Goal: Transaction & Acquisition: Purchase product/service

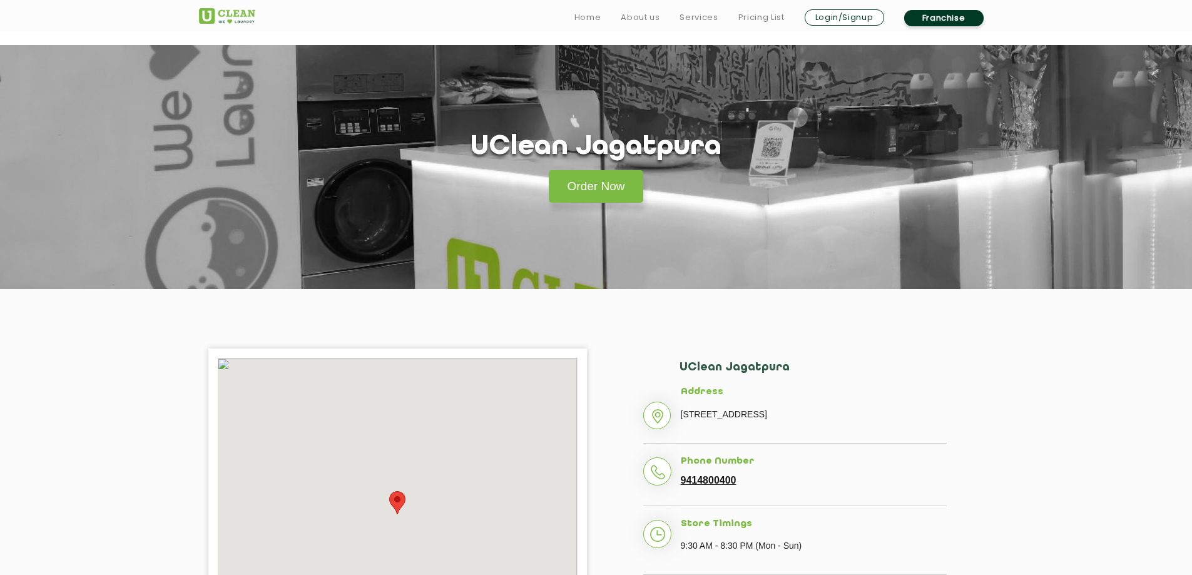
scroll to position [250, 0]
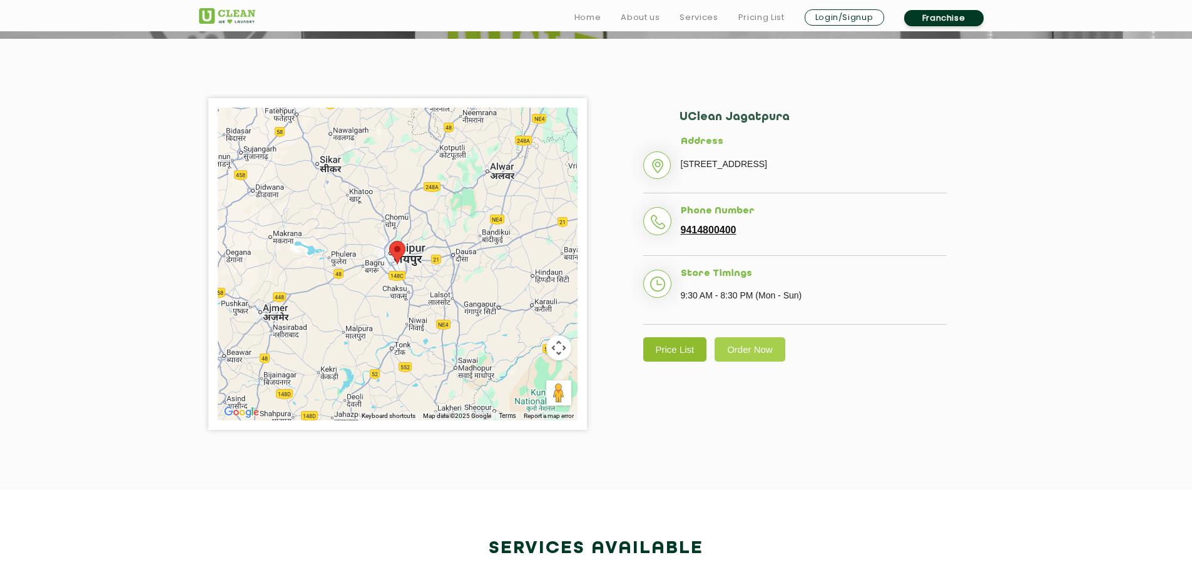
click at [697, 362] on link "Price List" at bounding box center [675, 349] width 64 height 24
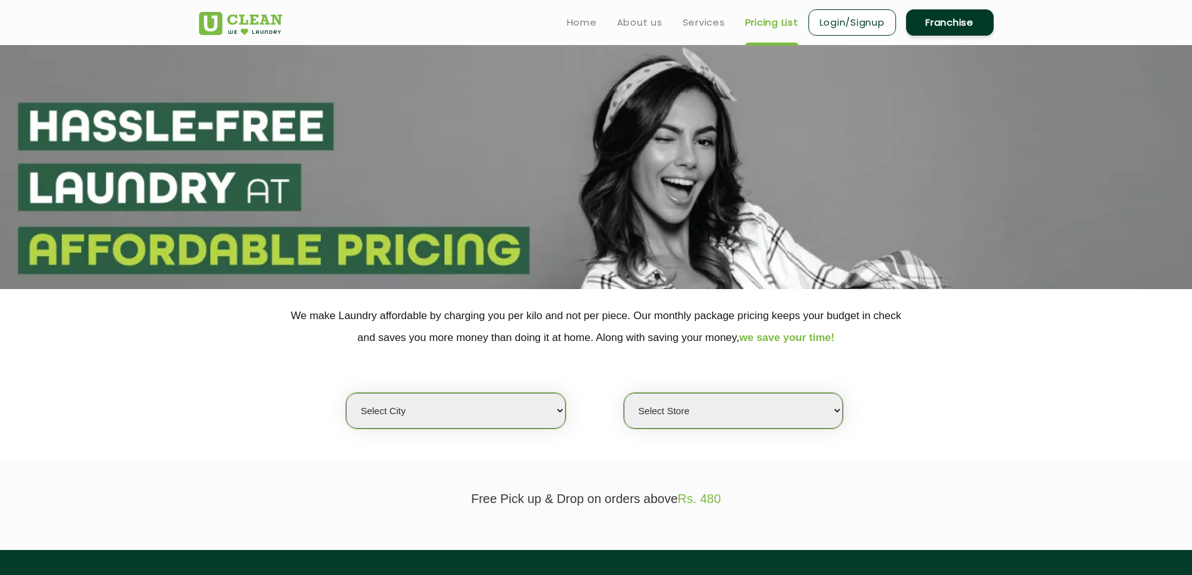
click at [471, 405] on select "Select city [GEOGRAPHIC_DATA] [GEOGRAPHIC_DATA] [GEOGRAPHIC_DATA] [GEOGRAPHIC_D…" at bounding box center [455, 411] width 219 height 36
select select "26"
click at [346, 393] on select "Select city [GEOGRAPHIC_DATA] [GEOGRAPHIC_DATA] [GEOGRAPHIC_DATA] [GEOGRAPHIC_D…" at bounding box center [455, 411] width 219 height 36
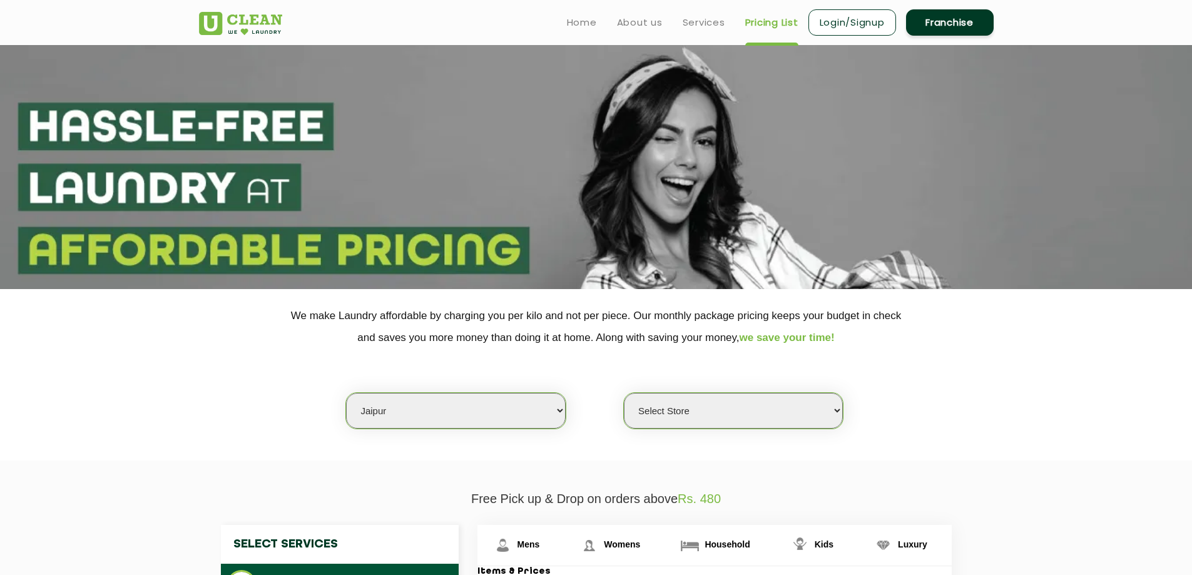
click at [702, 407] on select "Select Store [GEOGRAPHIC_DATA][PERSON_NAME] [GEOGRAPHIC_DATA] [PERSON_NAME][GEO…" at bounding box center [733, 411] width 219 height 36
select select "57"
click at [624, 393] on select "Select Store [GEOGRAPHIC_DATA][PERSON_NAME] [GEOGRAPHIC_DATA] [PERSON_NAME][GEO…" at bounding box center [733, 411] width 219 height 36
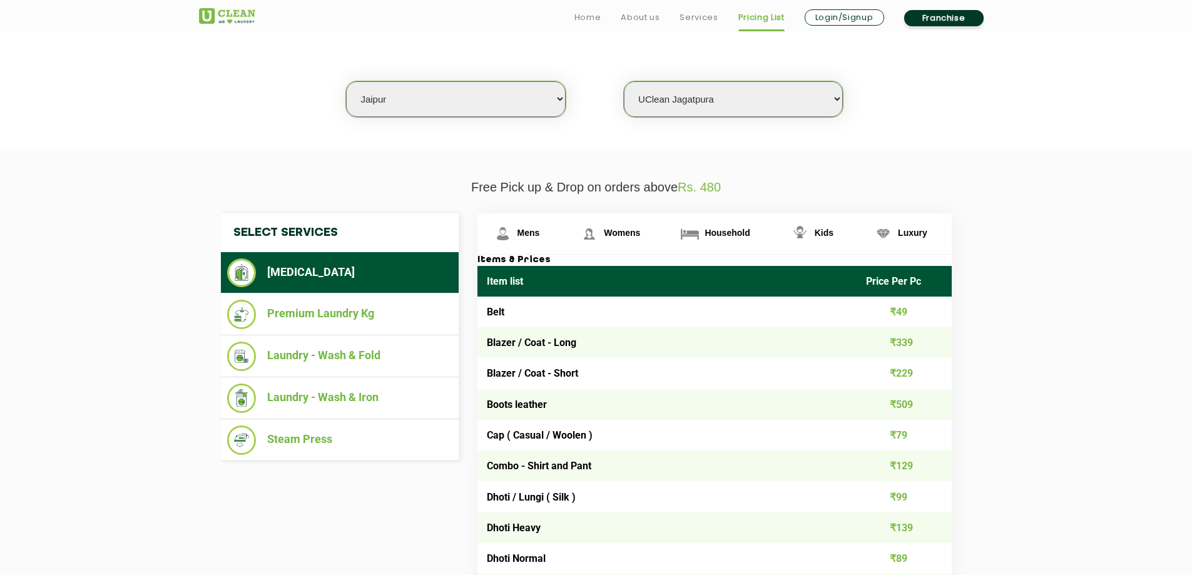
scroll to position [313, 0]
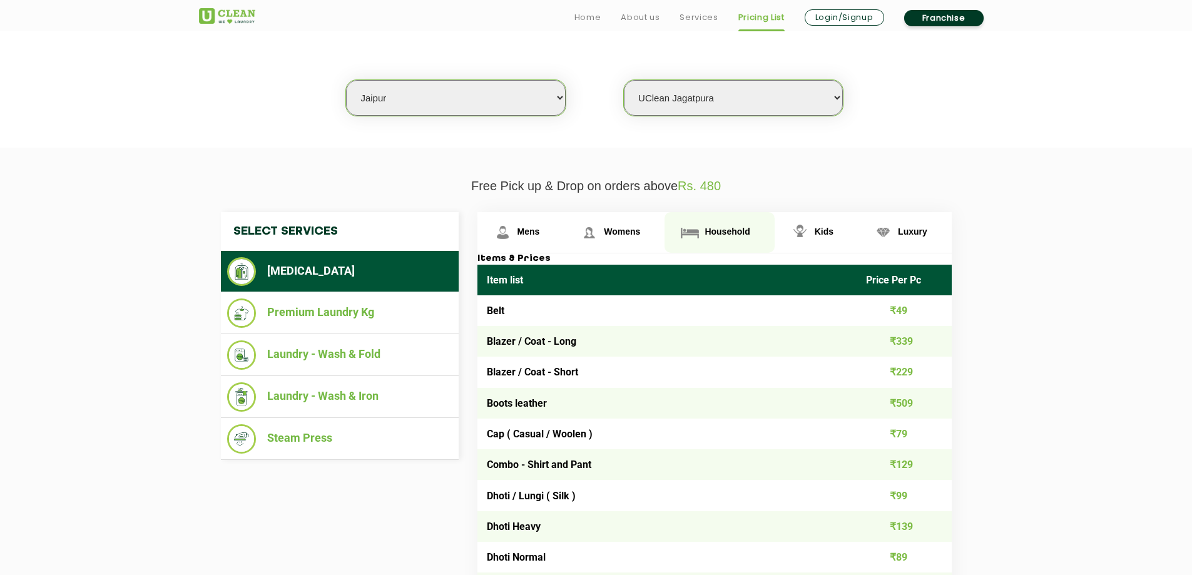
click at [721, 227] on span "Household" at bounding box center [727, 232] width 45 height 10
click at [737, 229] on span "Household" at bounding box center [727, 232] width 45 height 10
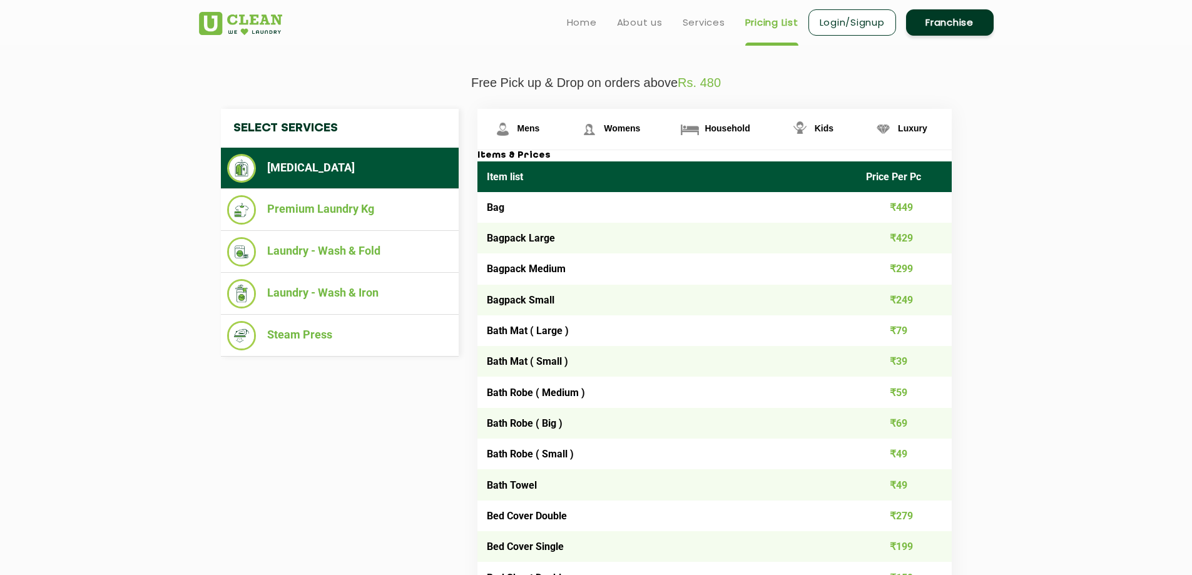
scroll to position [188, 0]
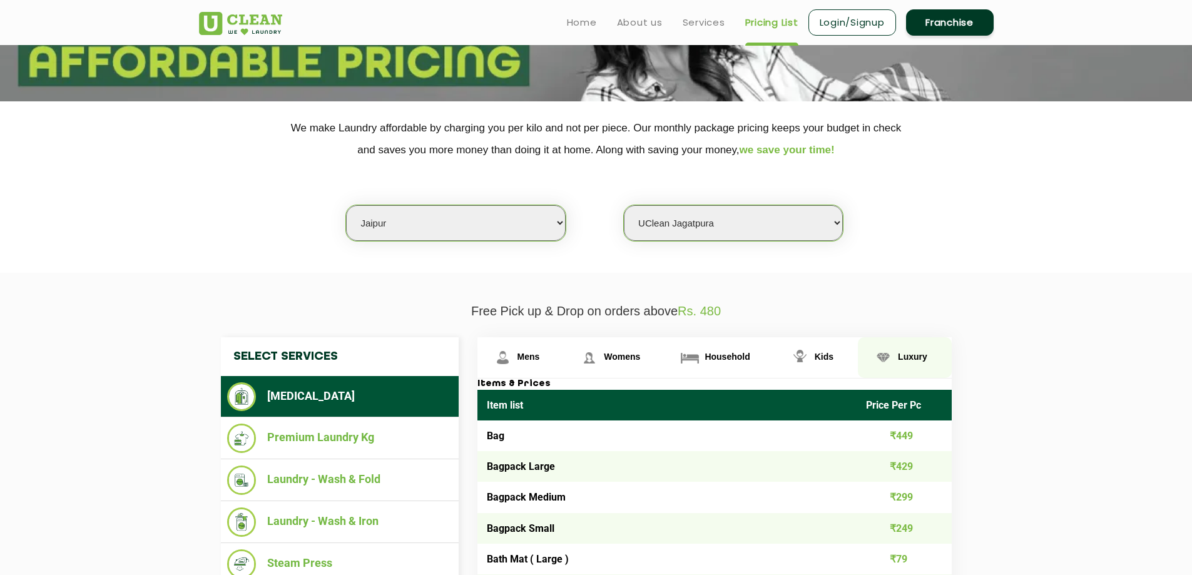
click at [900, 354] on span "Luxury" at bounding box center [912, 357] width 29 height 10
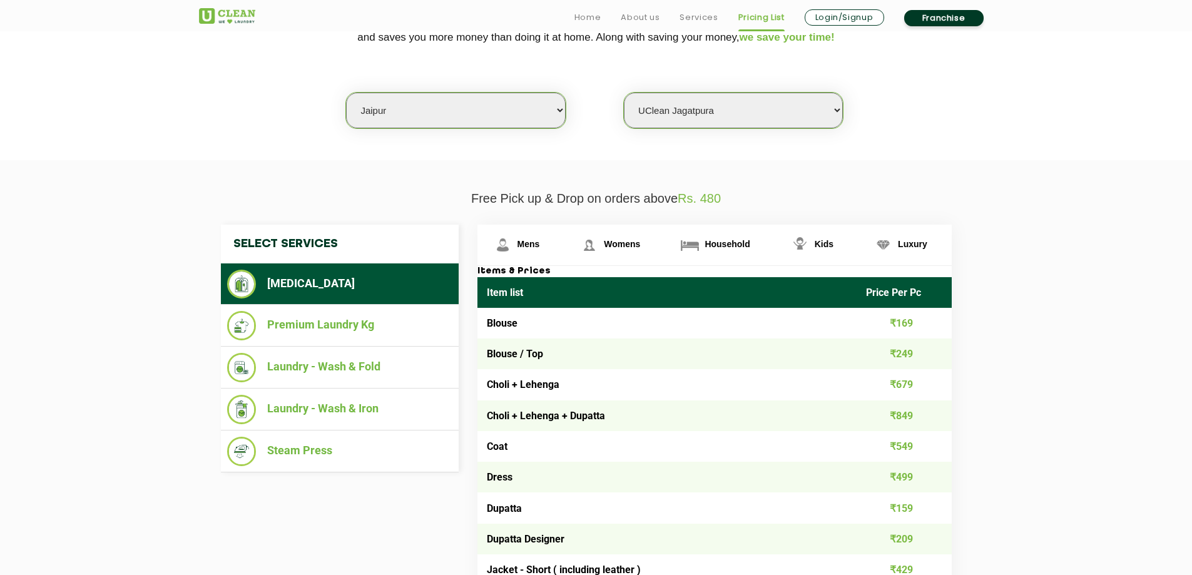
scroll to position [313, 0]
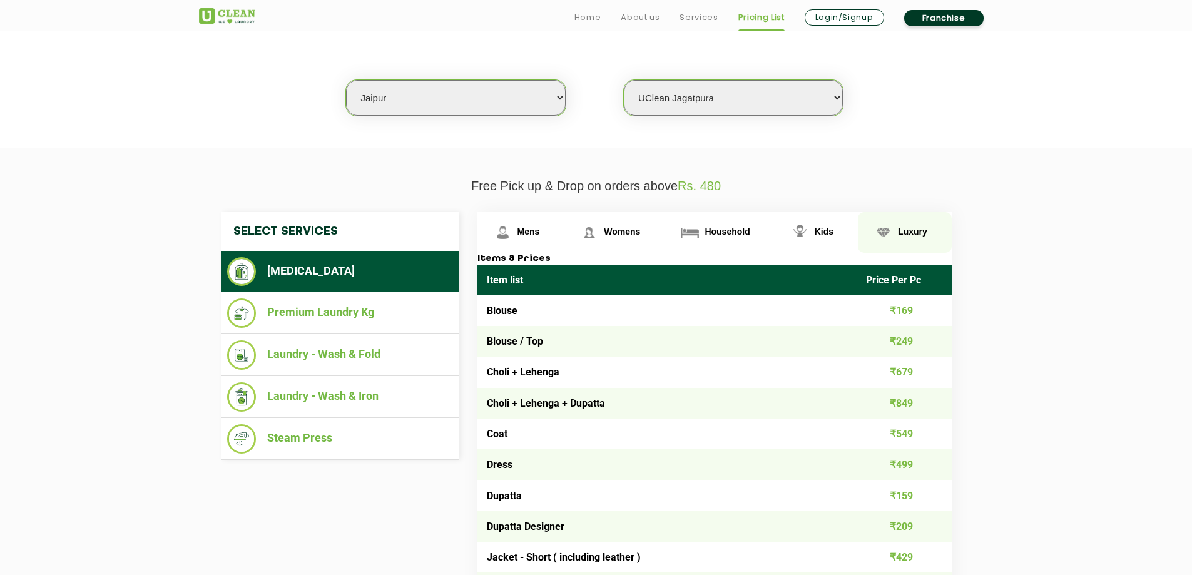
click at [916, 232] on span "Luxury" at bounding box center [912, 232] width 29 height 10
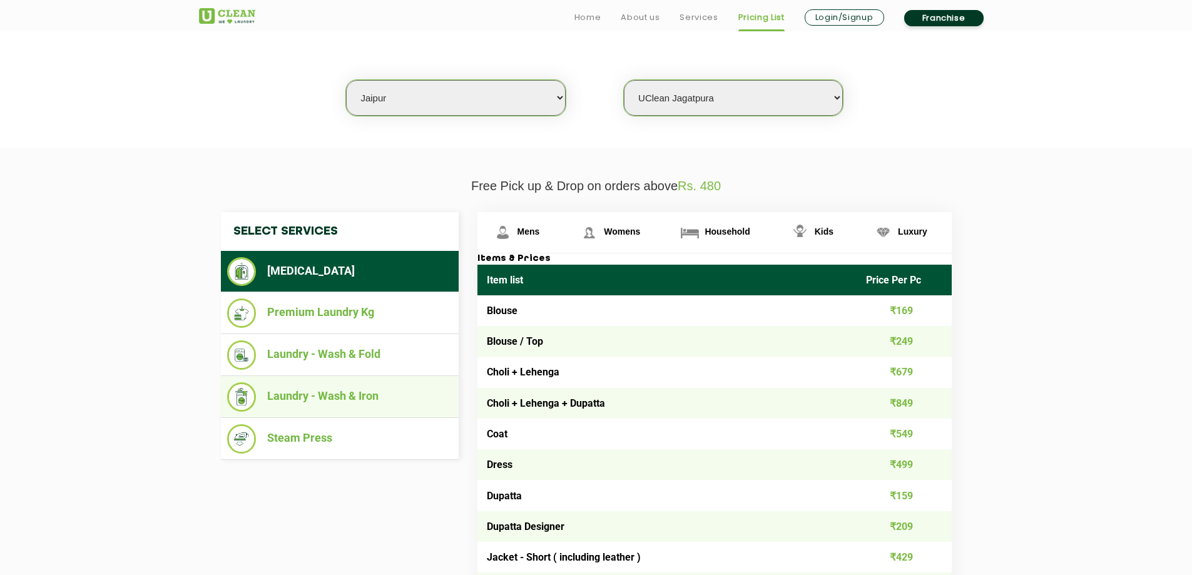
click at [354, 398] on li "Laundry - Wash & Iron" at bounding box center [339, 396] width 225 height 29
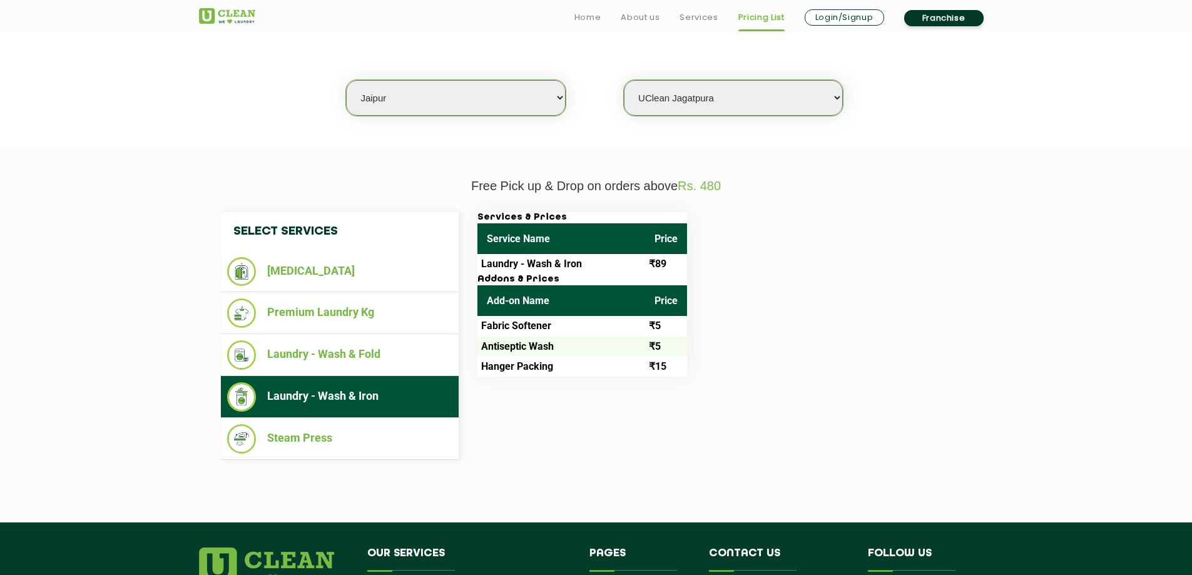
click at [527, 325] on td "Fabric Softener" at bounding box center [562, 326] width 168 height 20
click at [312, 269] on li "[MEDICAL_DATA]" at bounding box center [339, 271] width 225 height 29
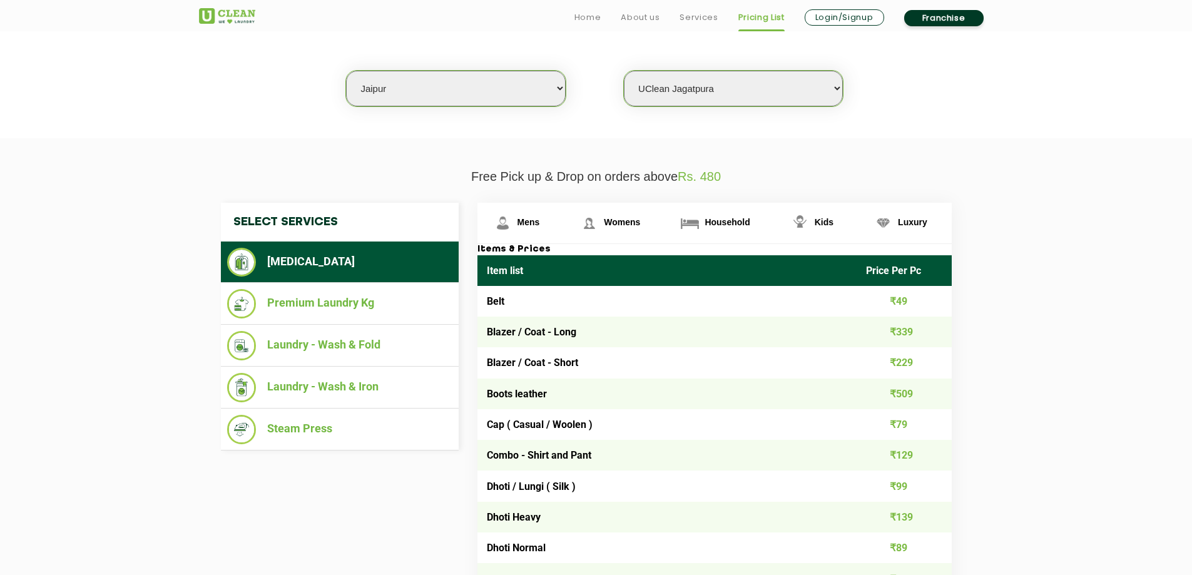
scroll to position [376, 0]
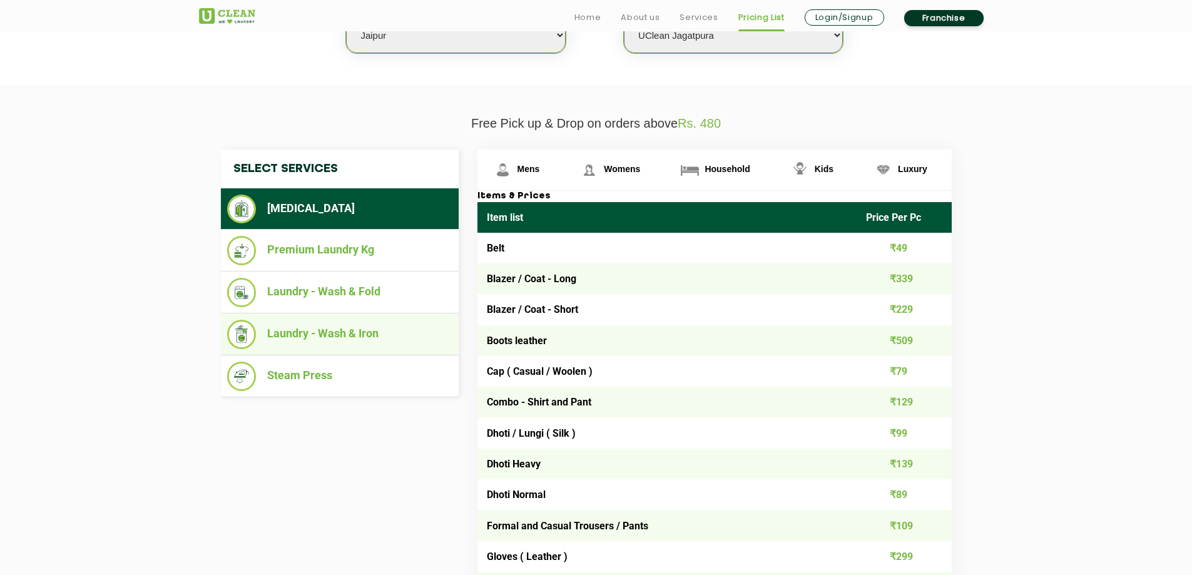
click at [335, 335] on li "Laundry - Wash & Iron" at bounding box center [339, 334] width 225 height 29
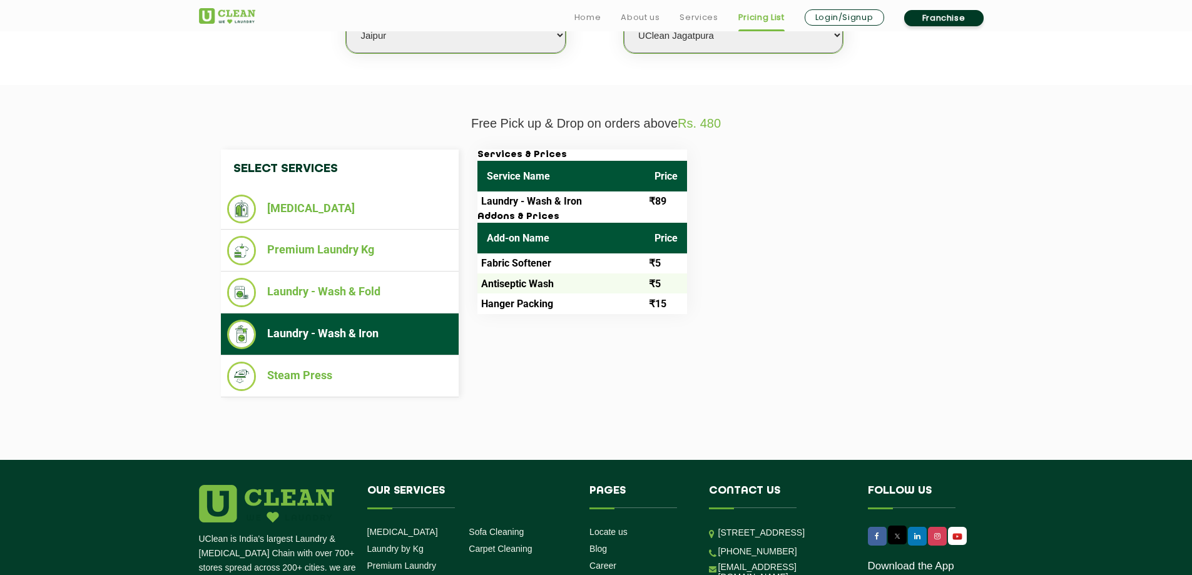
click at [610, 357] on div "Select Services [MEDICAL_DATA] Premium Laundry Kg Laundry - Wash & Fold Laundry…" at bounding box center [597, 274] width 770 height 248
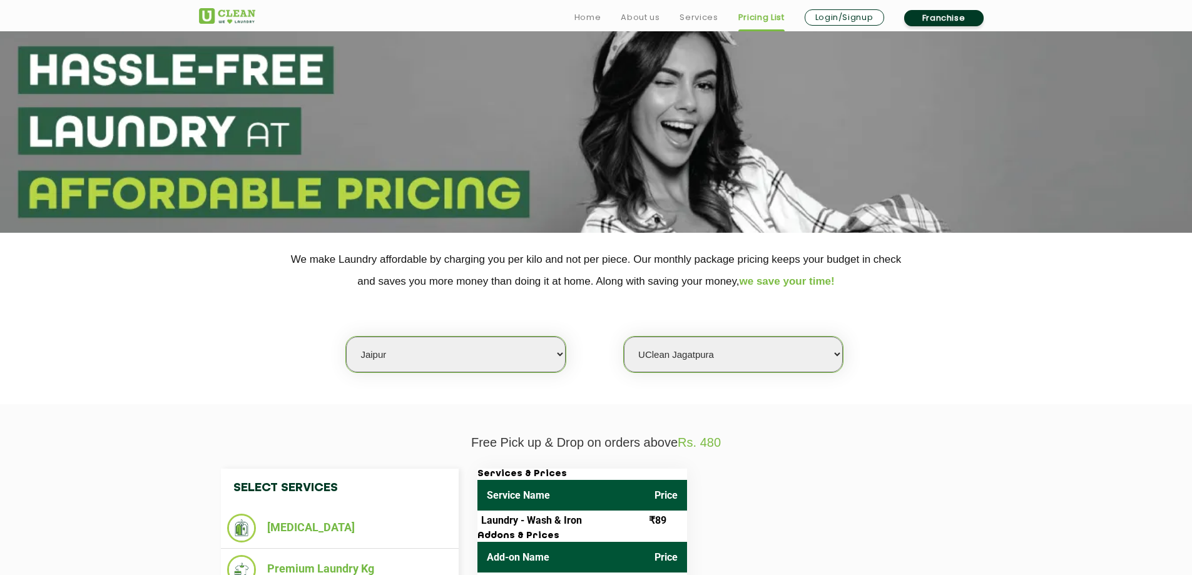
scroll to position [250, 0]
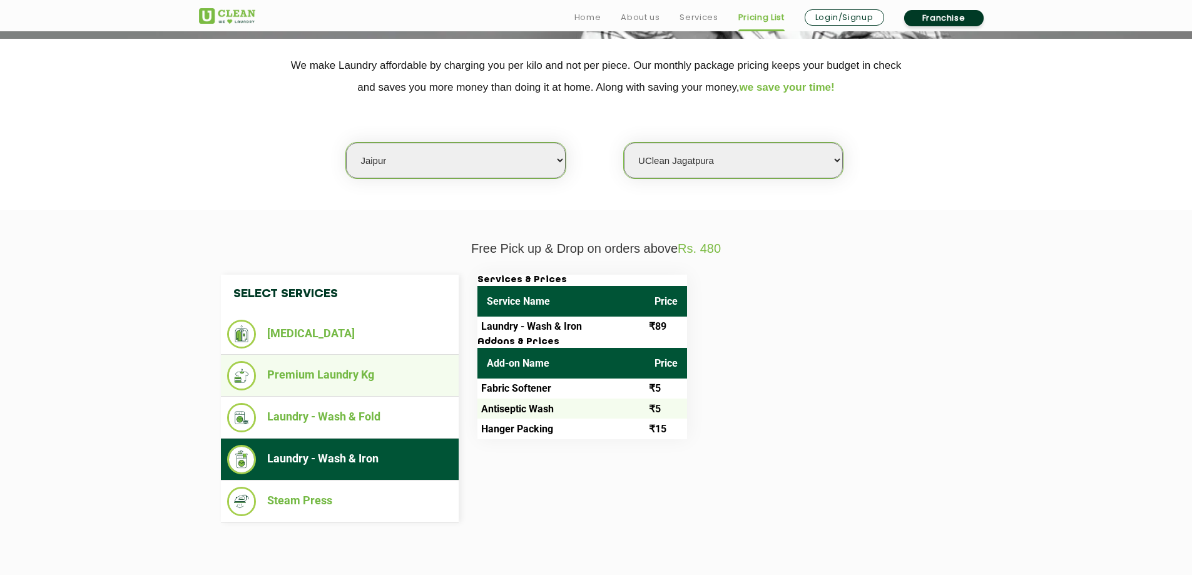
click at [307, 379] on li "Premium Laundry Kg" at bounding box center [339, 375] width 225 height 29
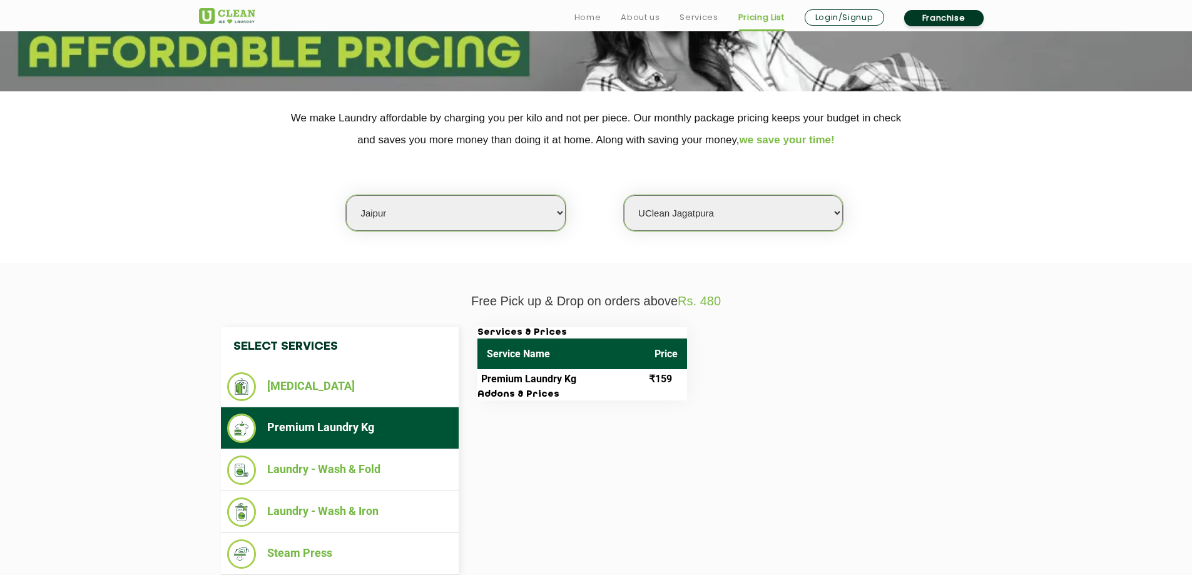
scroll to position [0, 0]
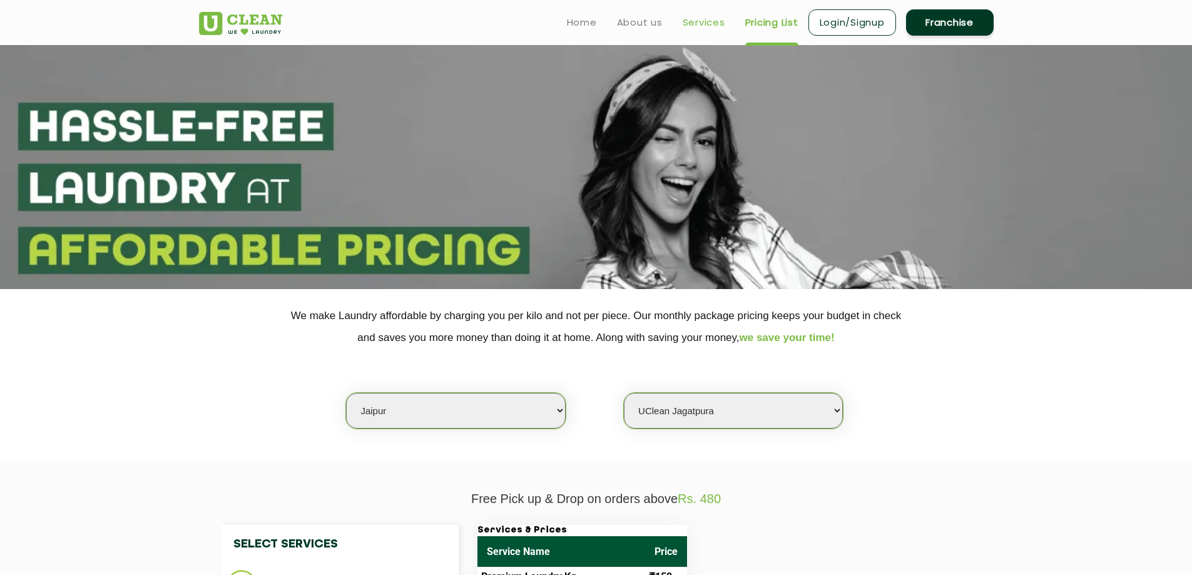
click at [704, 24] on link "Services" at bounding box center [704, 22] width 43 height 15
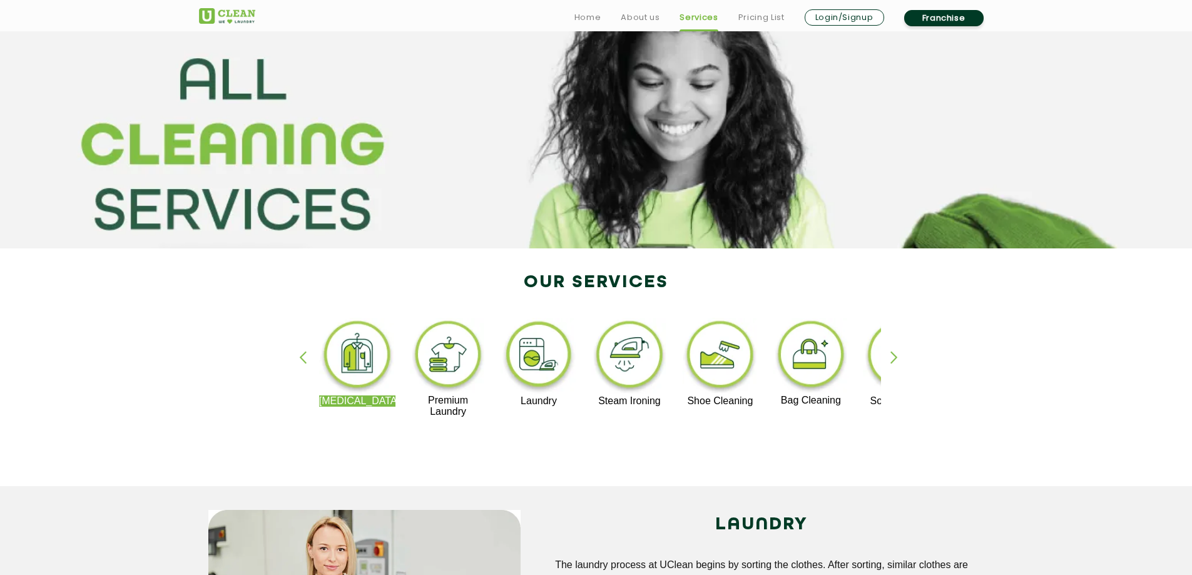
scroll to position [63, 0]
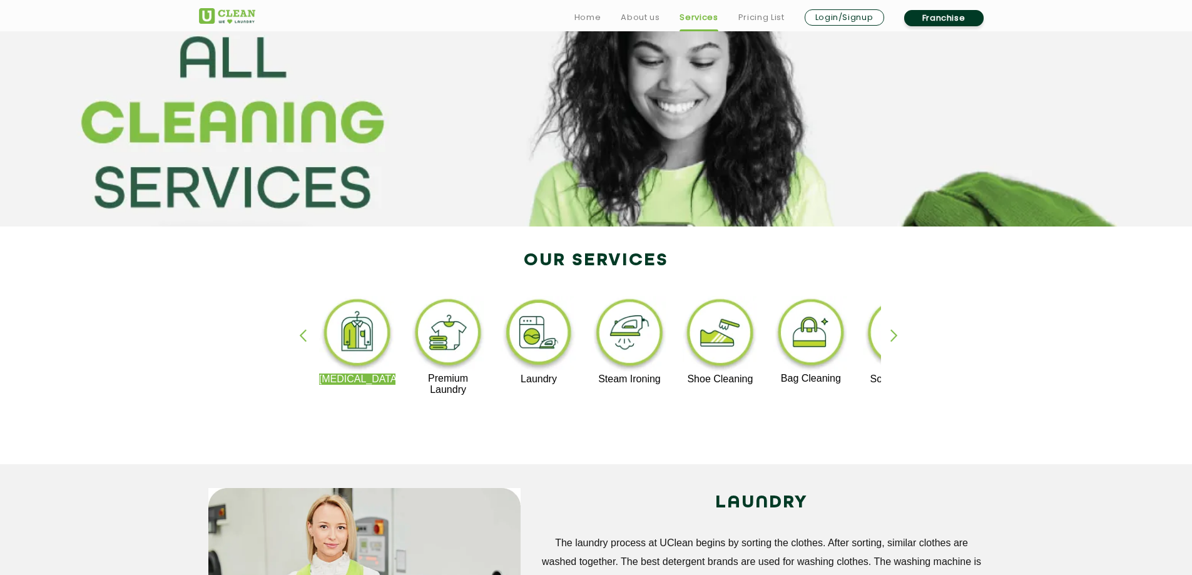
click at [729, 340] on img at bounding box center [720, 335] width 77 height 78
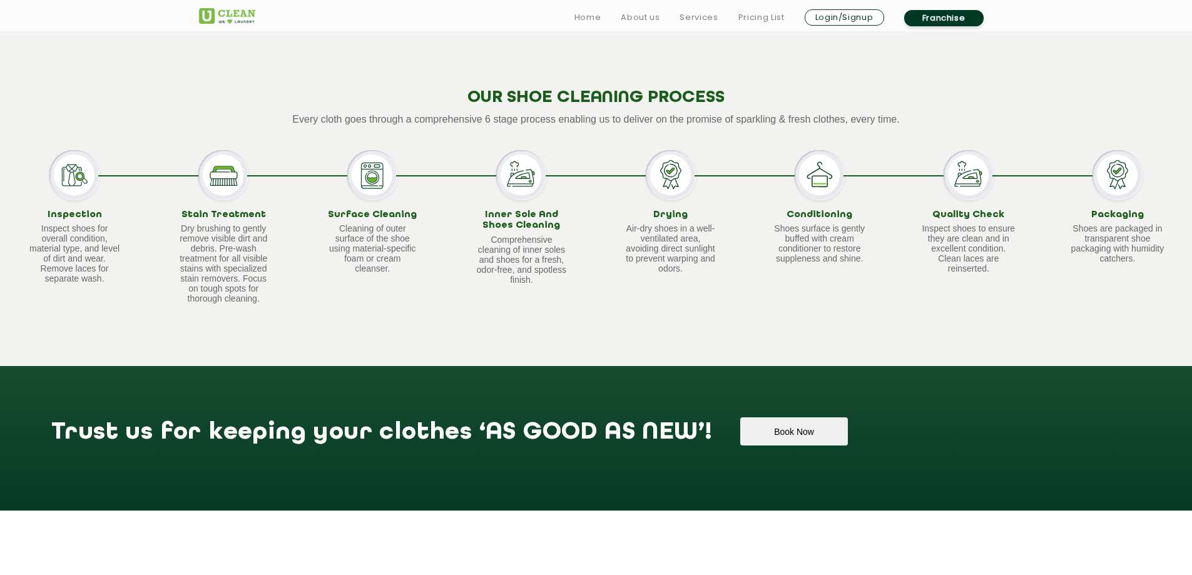
scroll to position [688, 0]
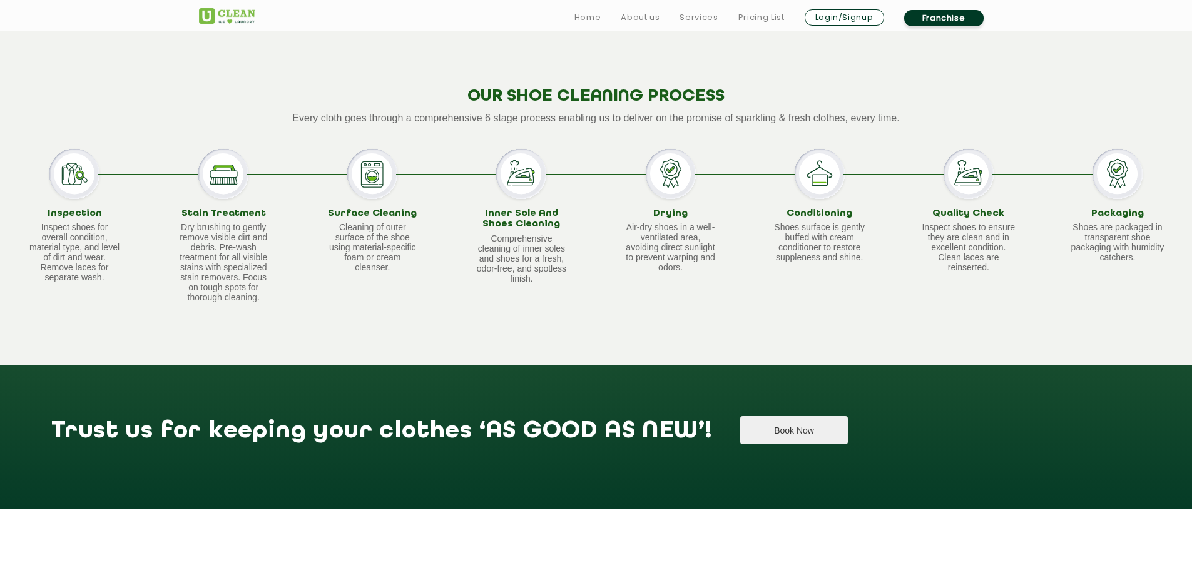
click at [740, 432] on button "Book Now" at bounding box center [793, 430] width 107 height 28
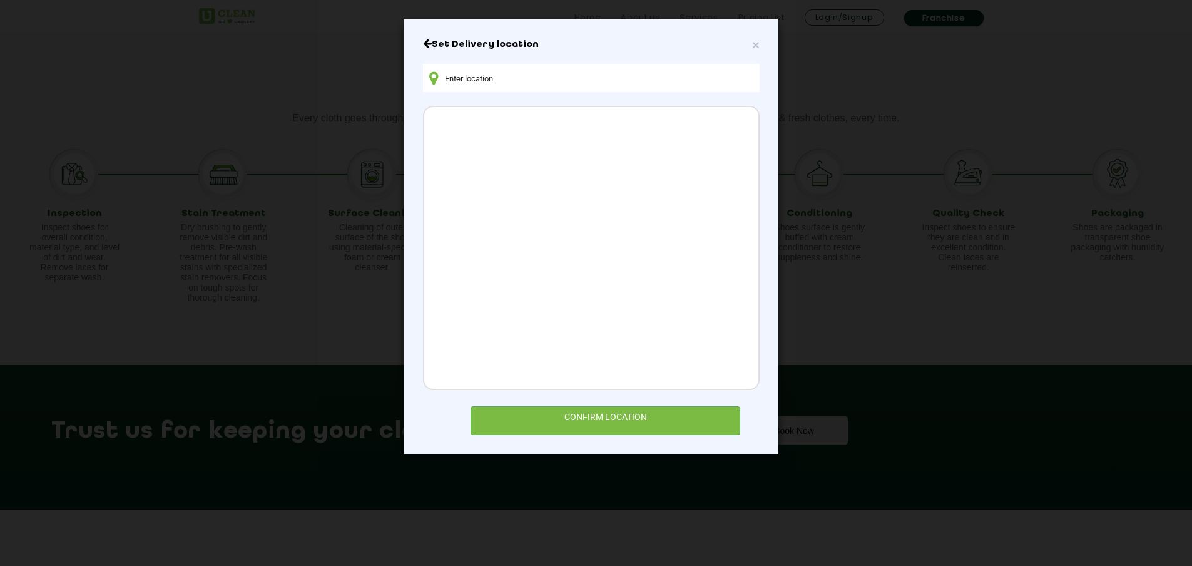
click at [468, 78] on input "text" at bounding box center [591, 78] width 337 height 28
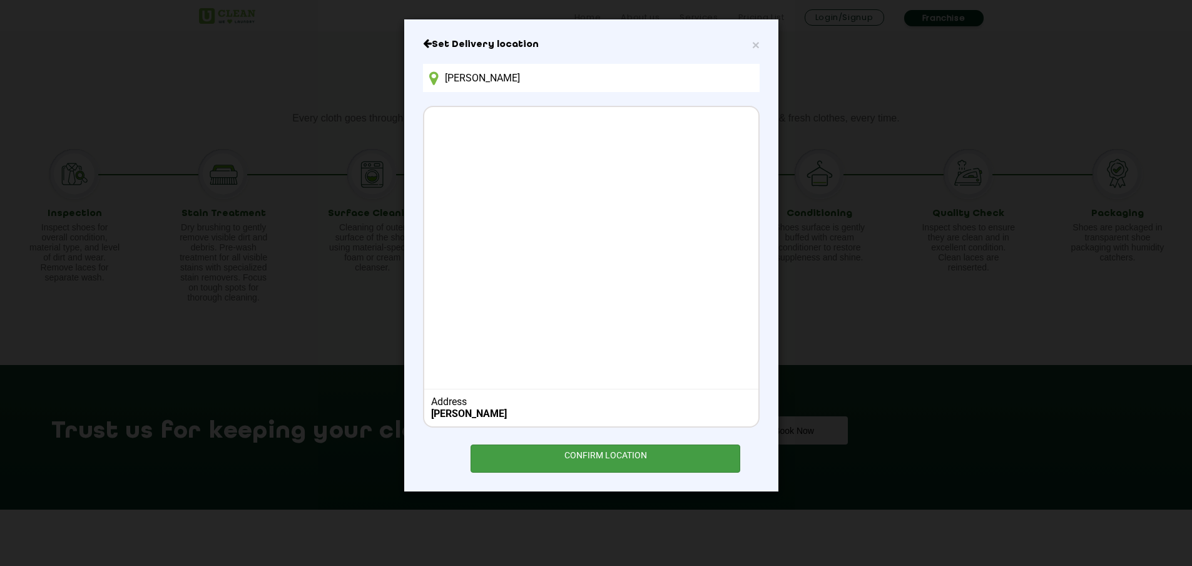
type input "[PERSON_NAME]"
click at [586, 446] on div "CONFIRM LOCATION" at bounding box center [606, 458] width 270 height 28
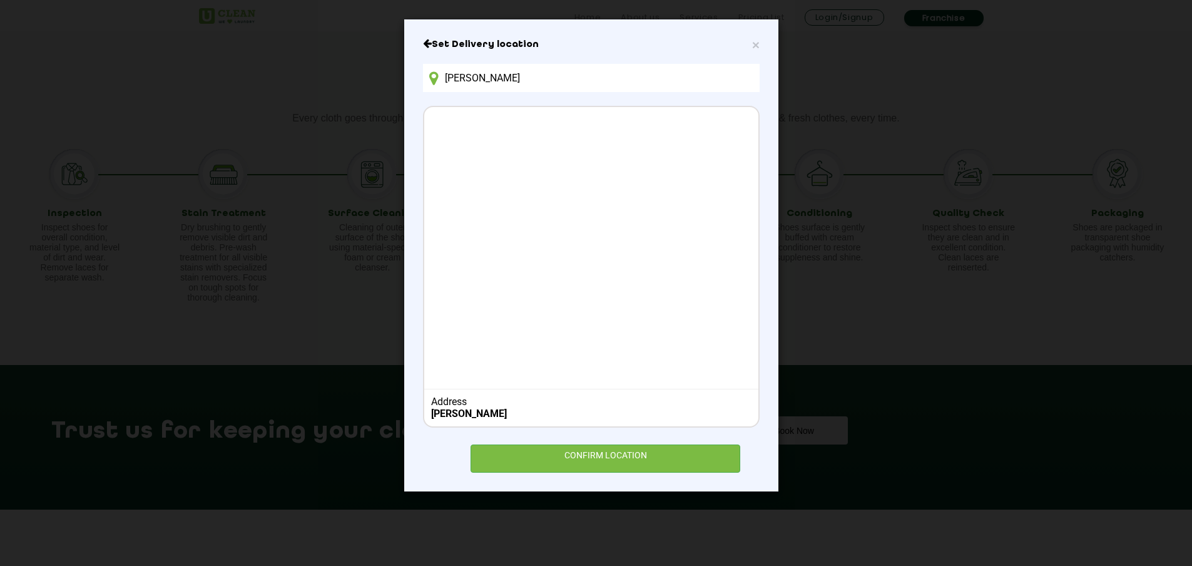
click at [419, 43] on div "× Set Delivery location TRIMURTY ARIANA Address TRIMURTY ARIANA CONFIRM LOCATION" at bounding box center [591, 255] width 374 height 472
click at [431, 46] on icon "Close" at bounding box center [427, 43] width 9 height 10
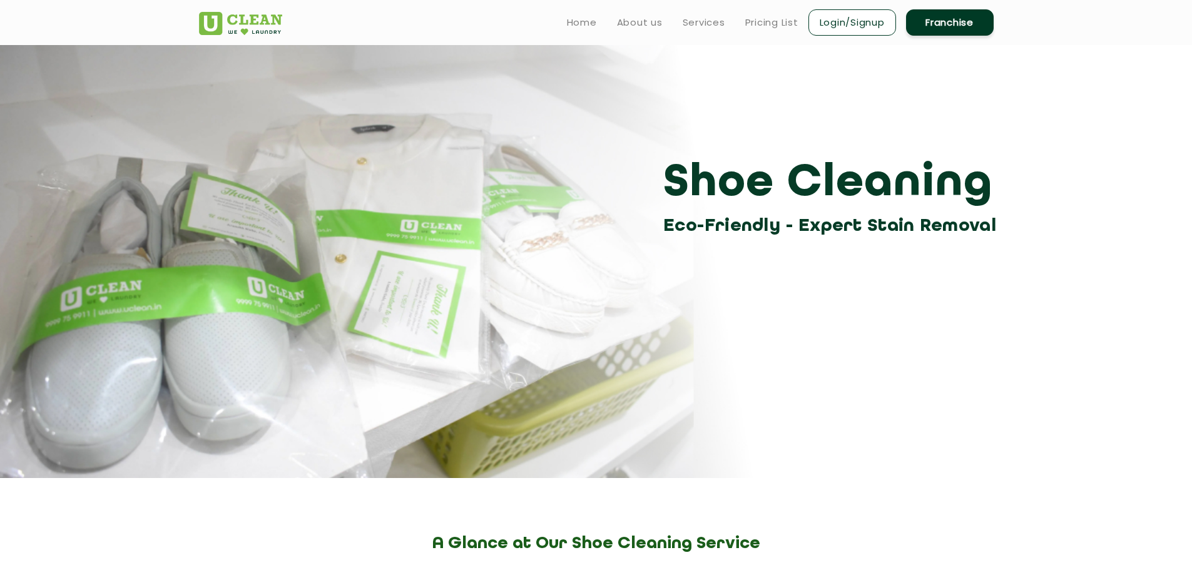
scroll to position [0, 0]
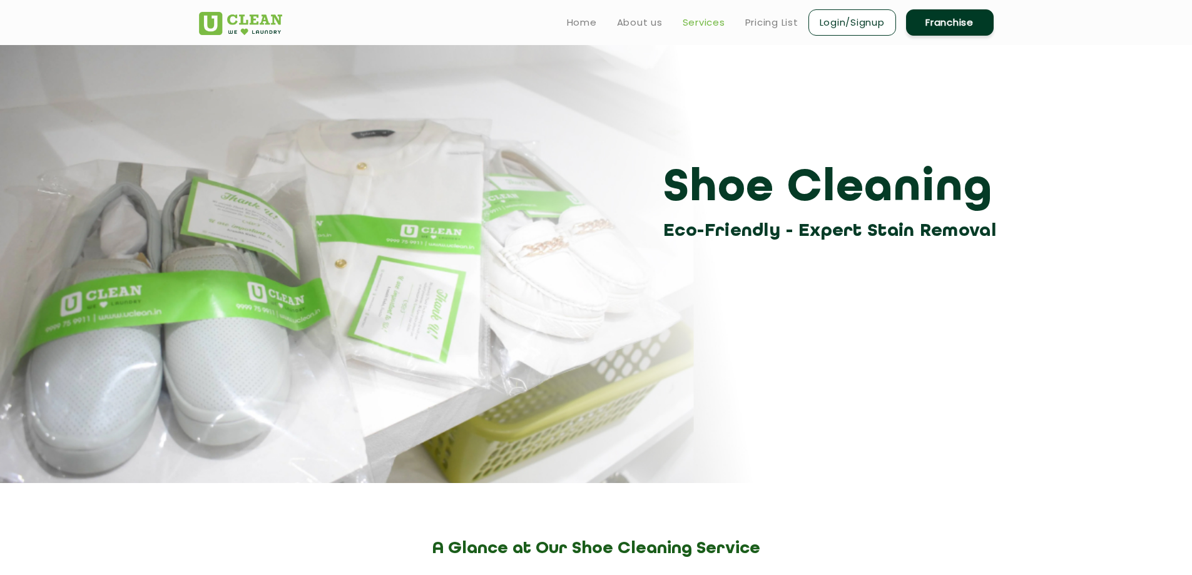
click at [703, 20] on link "Services" at bounding box center [704, 22] width 43 height 15
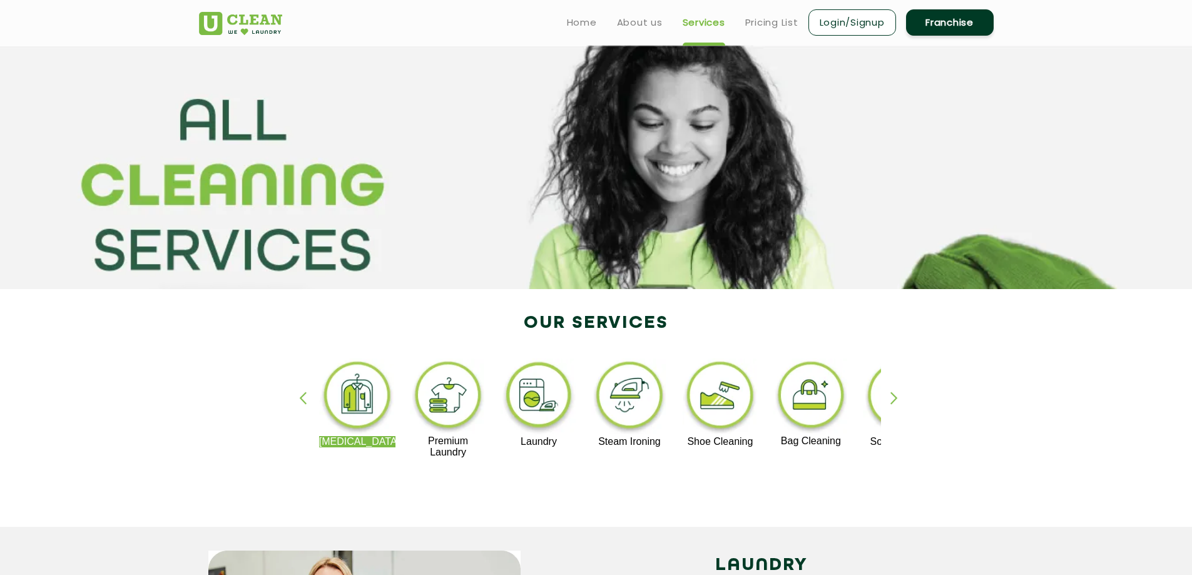
click at [891, 402] on div "button" at bounding box center [900, 409] width 19 height 34
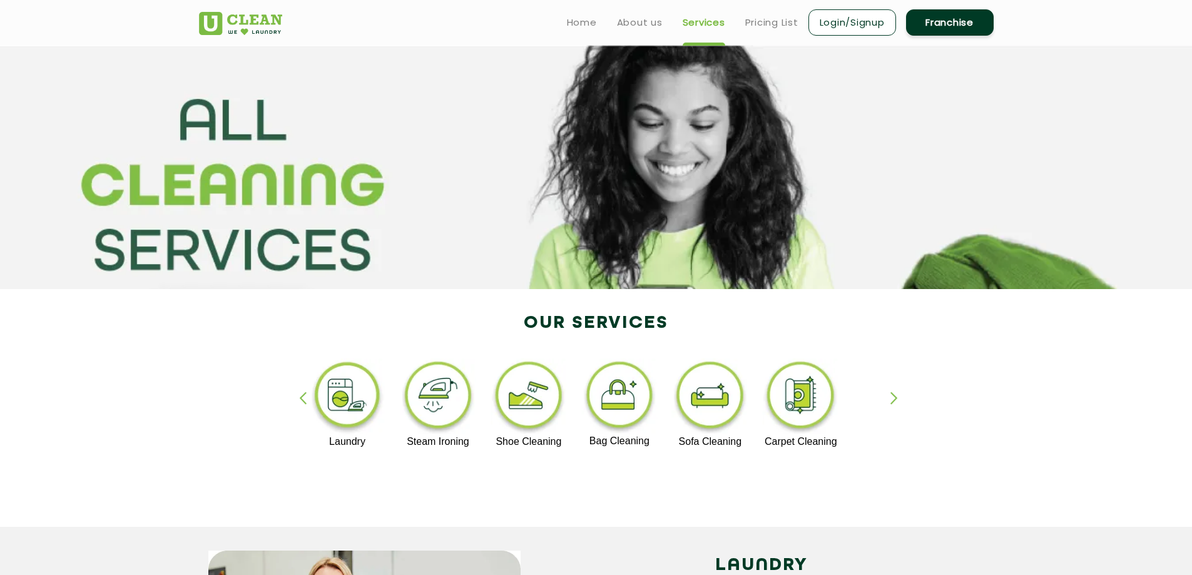
click at [448, 406] on img at bounding box center [438, 398] width 77 height 78
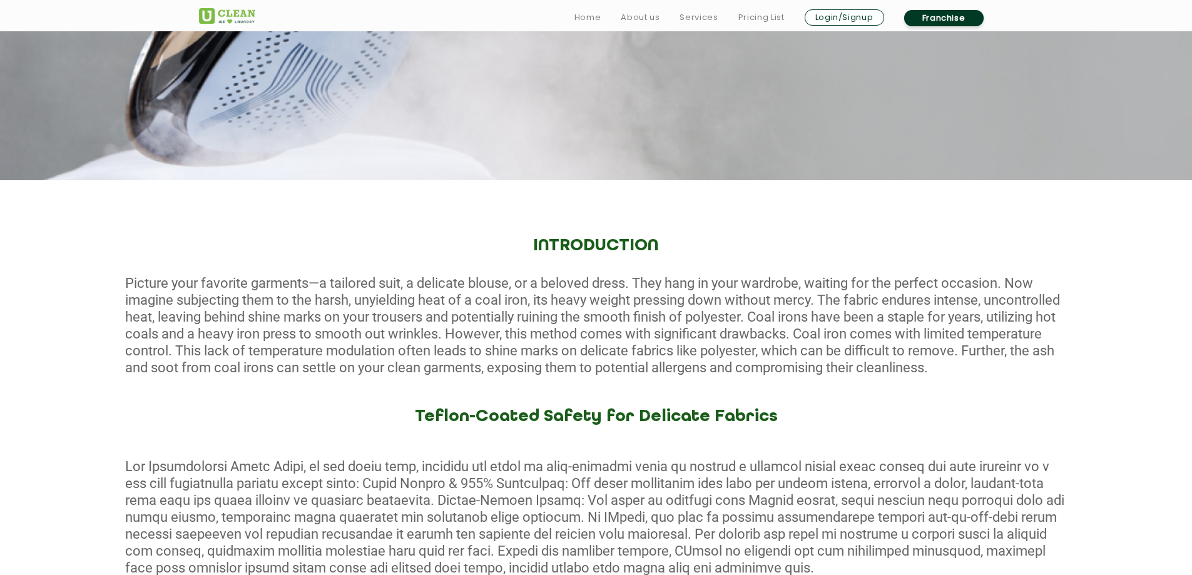
scroll to position [313, 0]
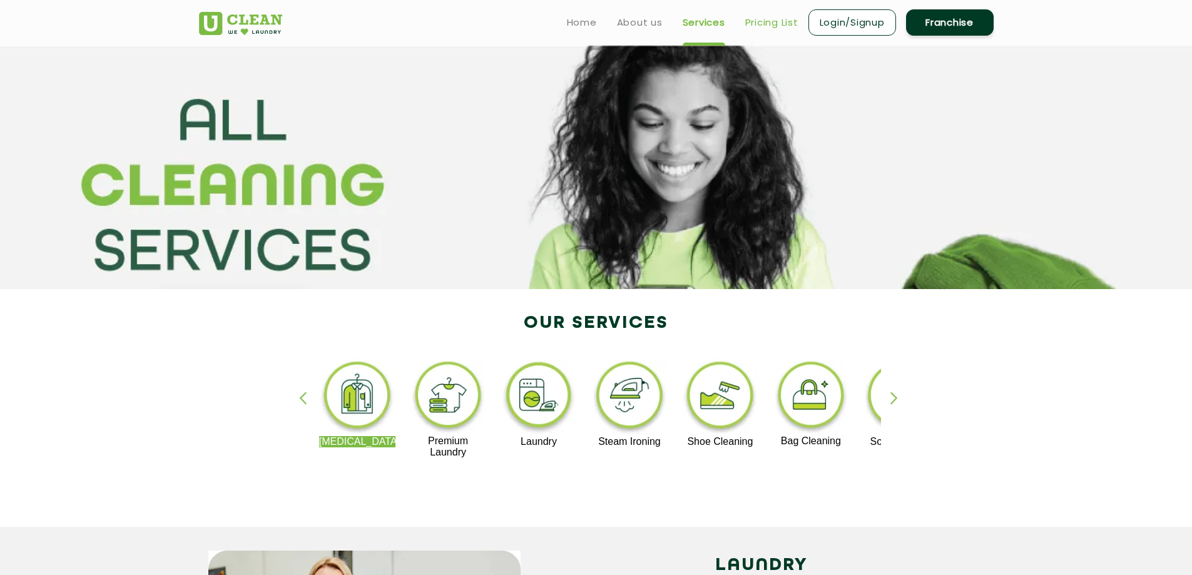
click at [760, 24] on link "Pricing List" at bounding box center [771, 22] width 53 height 15
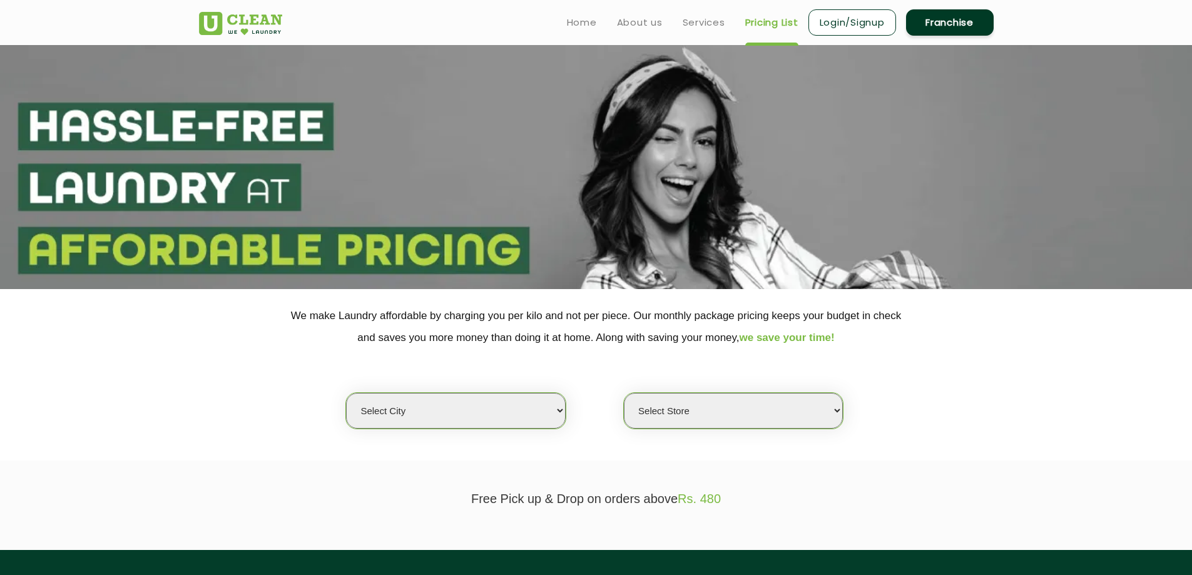
click at [521, 404] on select "Select city [GEOGRAPHIC_DATA] [GEOGRAPHIC_DATA] [GEOGRAPHIC_DATA] [GEOGRAPHIC_D…" at bounding box center [455, 411] width 219 height 36
select select "26"
click at [346, 393] on select "Select city [GEOGRAPHIC_DATA] [GEOGRAPHIC_DATA] [GEOGRAPHIC_DATA] [GEOGRAPHIC_D…" at bounding box center [455, 411] width 219 height 36
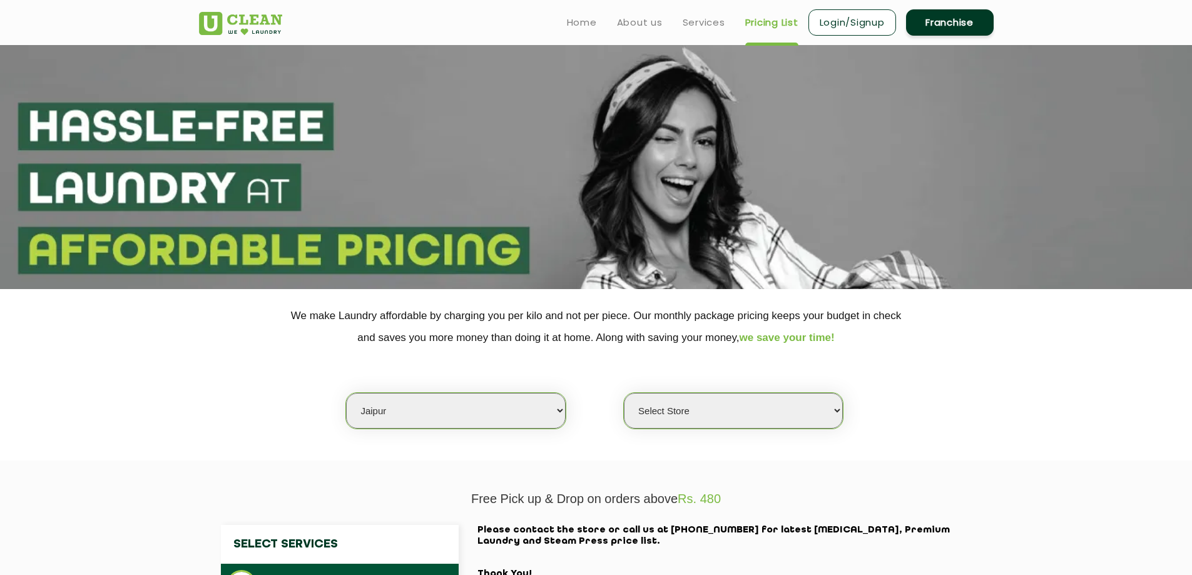
click at [711, 425] on select "Select Store [GEOGRAPHIC_DATA][PERSON_NAME] [GEOGRAPHIC_DATA] [PERSON_NAME][GEO…" at bounding box center [733, 411] width 219 height 36
select select "57"
click at [624, 393] on select "Select Store [GEOGRAPHIC_DATA][PERSON_NAME] [GEOGRAPHIC_DATA] [PERSON_NAME][GEO…" at bounding box center [733, 411] width 219 height 36
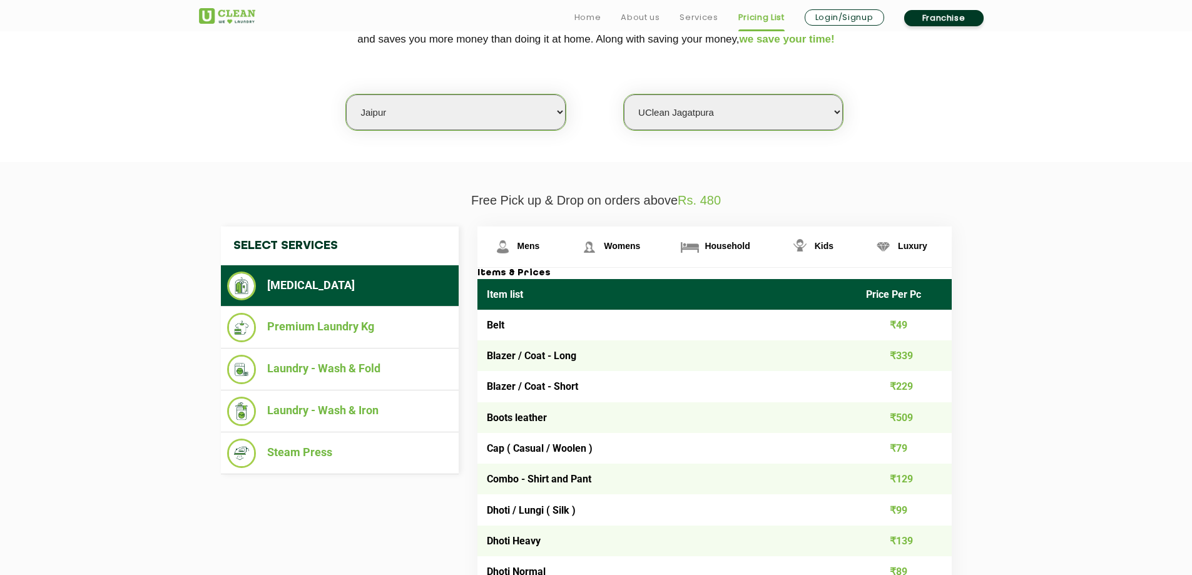
scroll to position [313, 0]
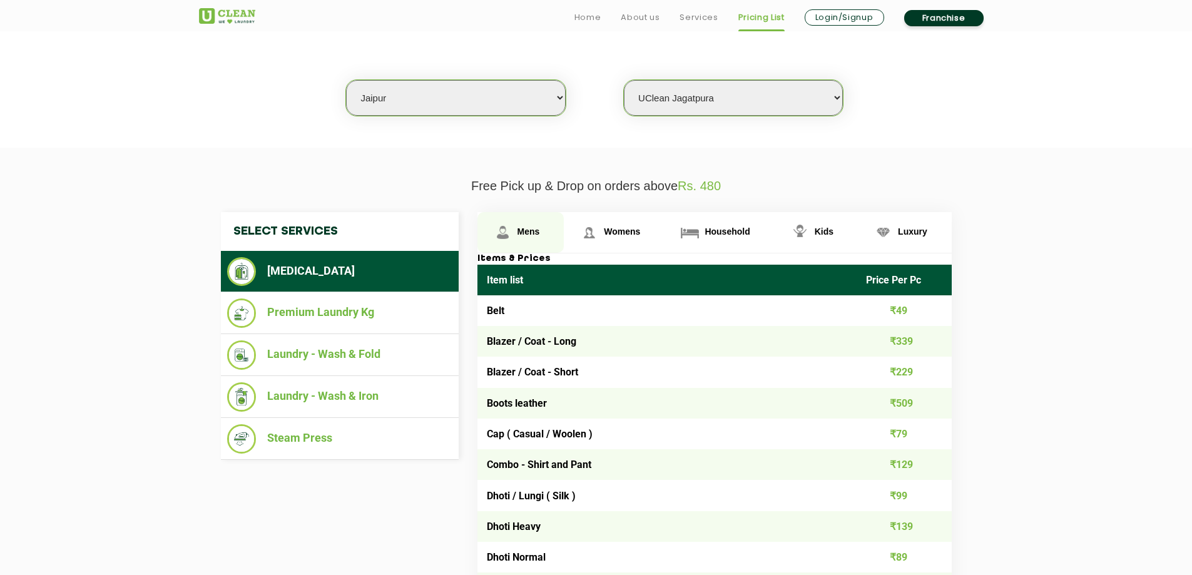
click at [527, 230] on span "Mens" at bounding box center [529, 232] width 23 height 10
click at [528, 232] on span "Mens" at bounding box center [529, 232] width 23 height 10
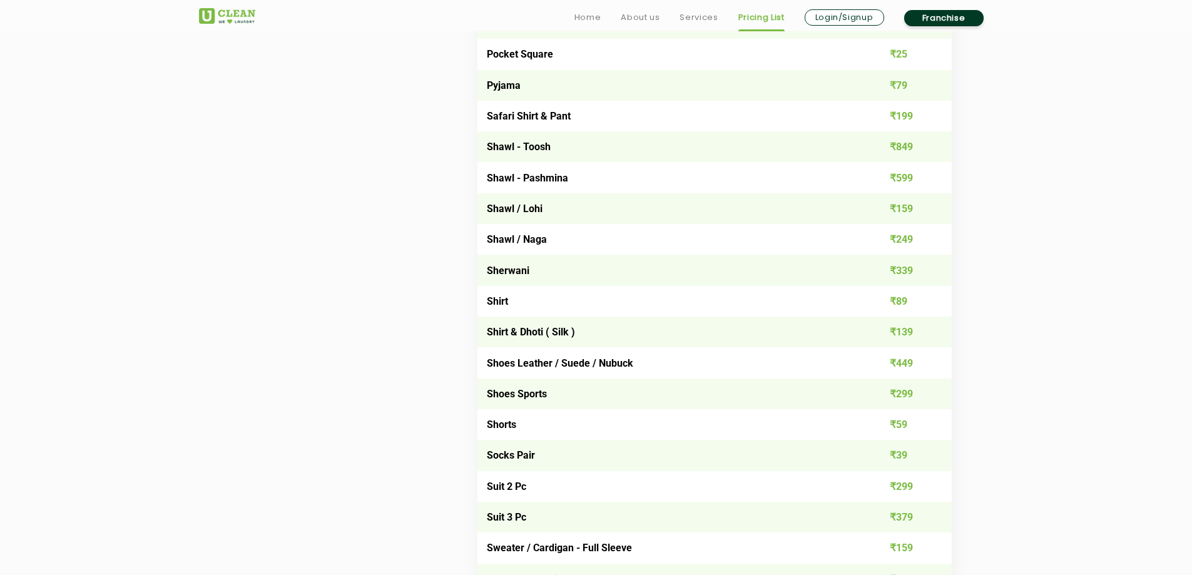
scroll to position [1627, 0]
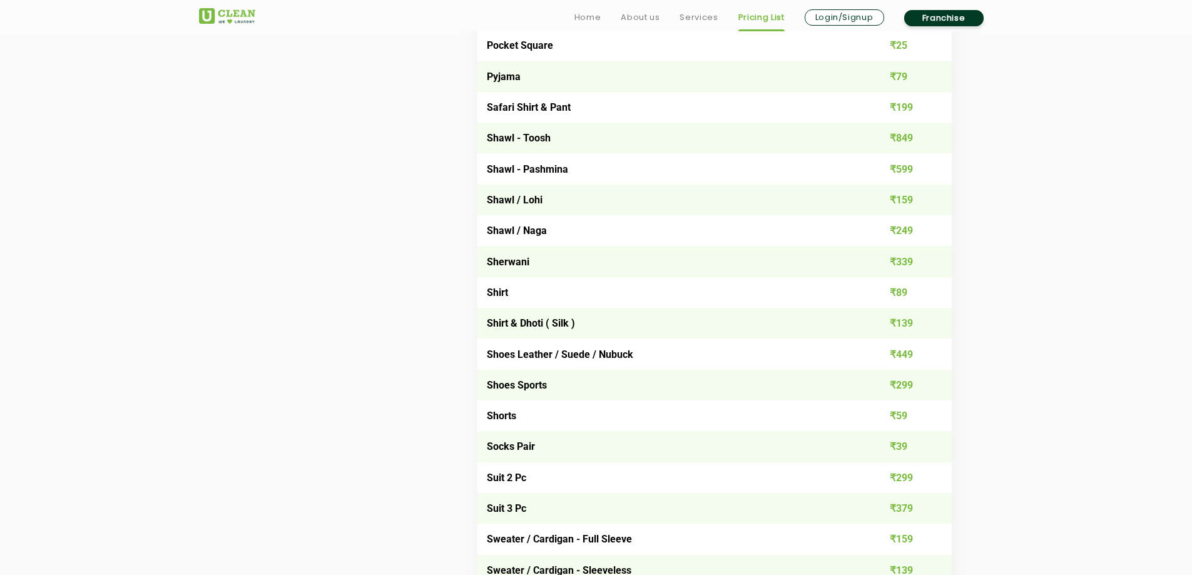
click at [896, 389] on td "₹299" at bounding box center [904, 385] width 95 height 31
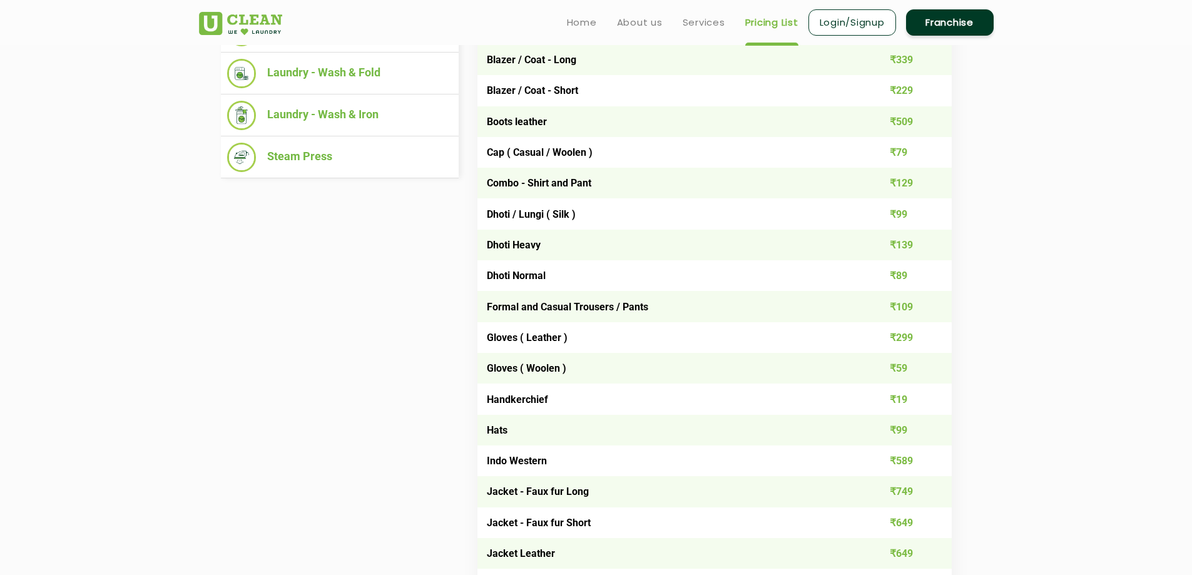
scroll to position [0, 0]
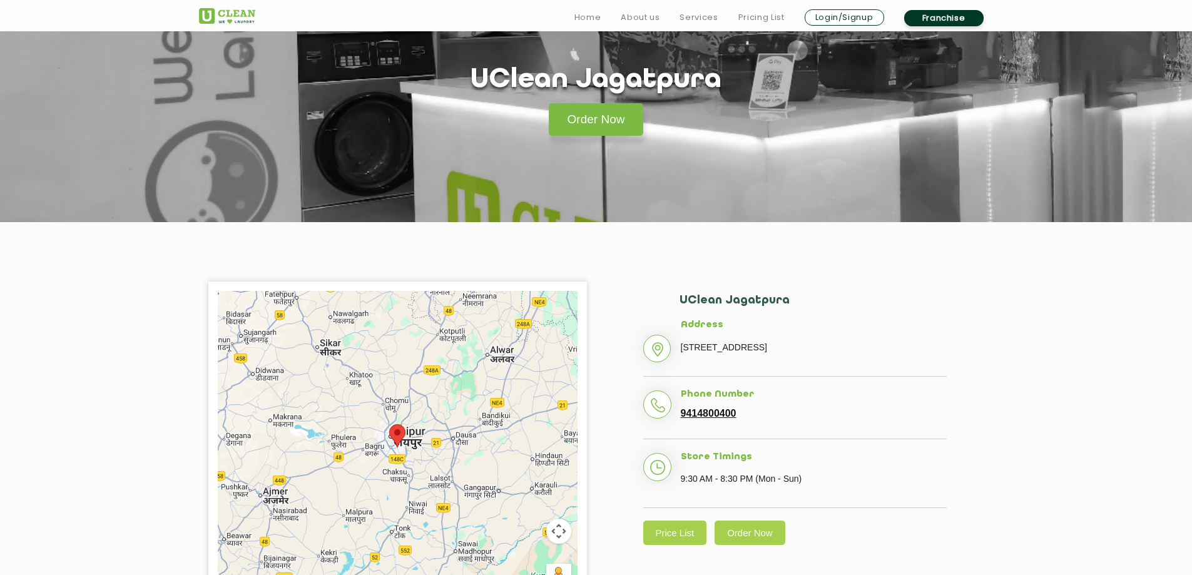
scroll to position [188, 0]
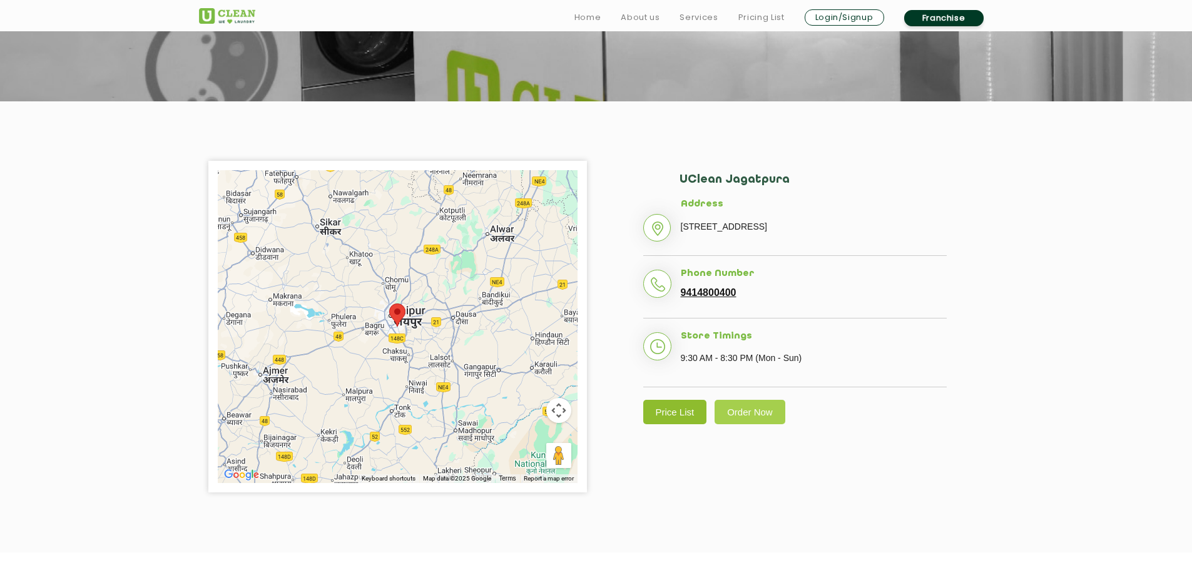
click at [665, 424] on link "Price List" at bounding box center [675, 412] width 64 height 24
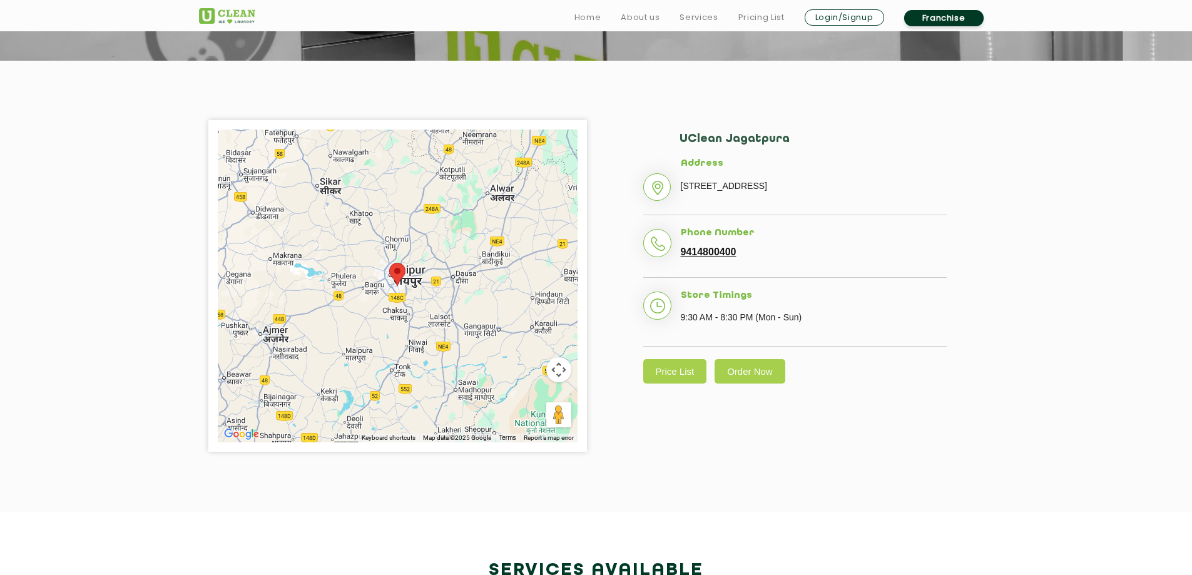
scroll to position [250, 0]
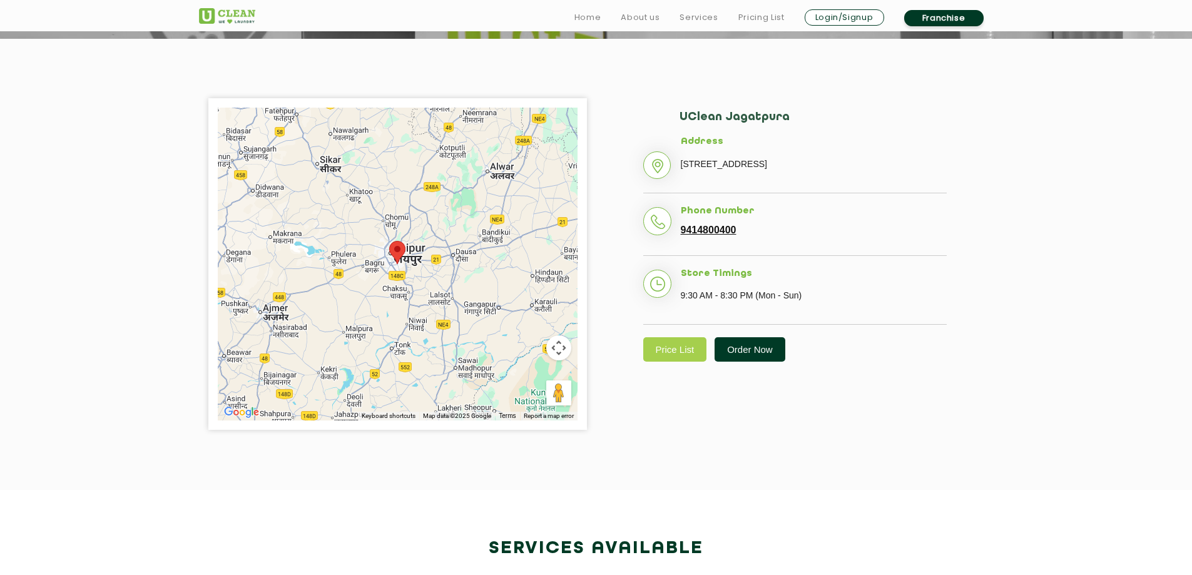
click at [747, 362] on link "Order Now" at bounding box center [750, 349] width 71 height 24
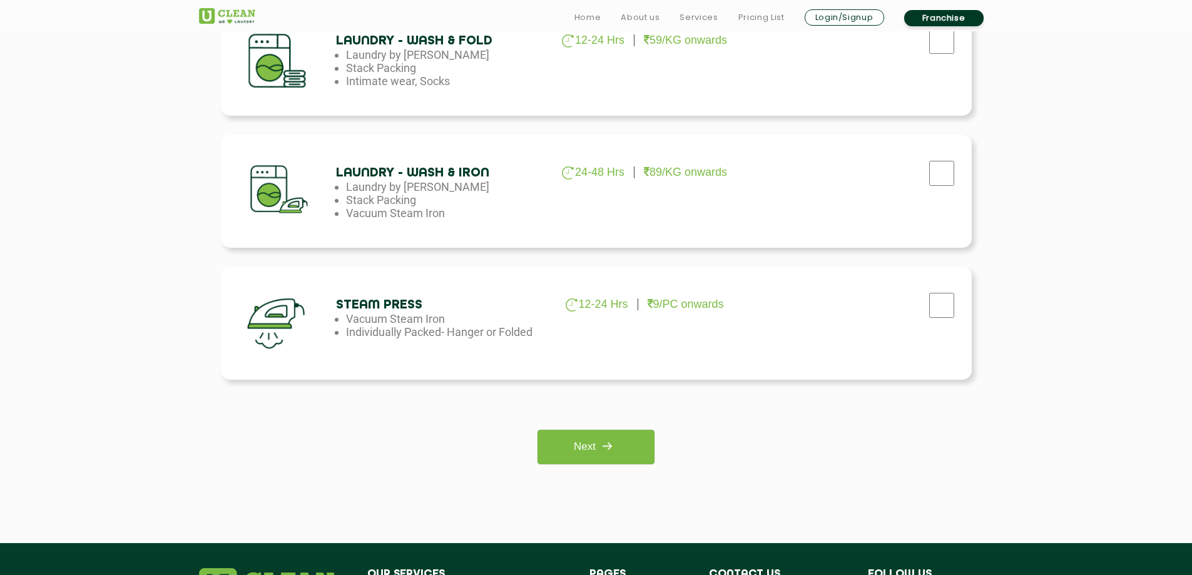
scroll to position [1001, 0]
